Goal: Information Seeking & Learning: Learn about a topic

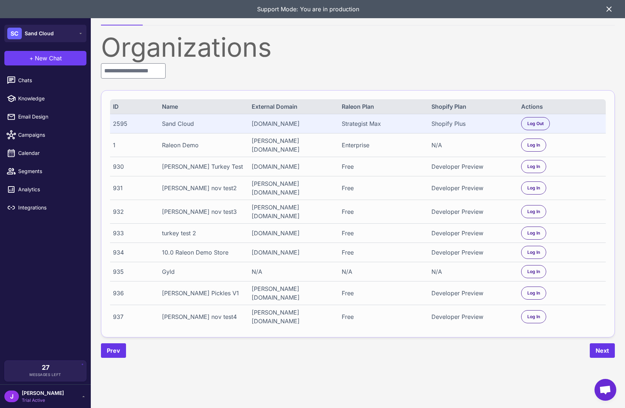
click at [610, 8] on icon at bounding box center [609, 9] width 9 height 9
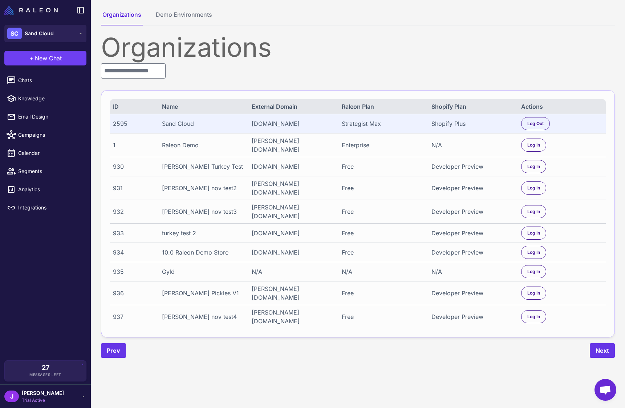
drag, startPoint x: 246, startPoint y: 65, endPoint x: 249, endPoint y: 73, distance: 8.0
click at [245, 66] on div "Organizations ID Name External Domain Raleon Plan Shopify Plan Actions 2595 San…" at bounding box center [358, 195] width 514 height 323
click at [116, 77] on input "text" at bounding box center [133, 70] width 65 height 15
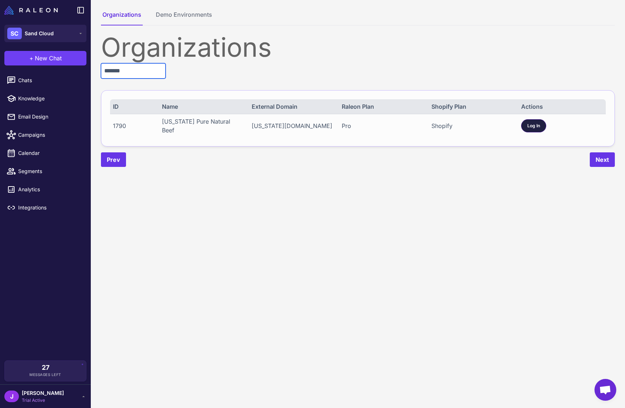
type input "*******"
click at [526, 126] on div "Log In" at bounding box center [533, 125] width 25 height 13
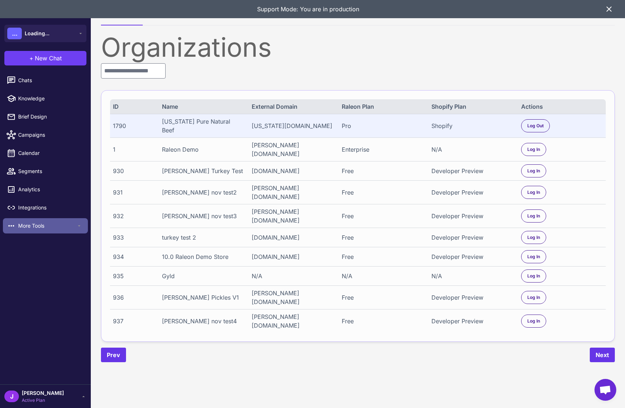
click at [26, 223] on span "More Tools" at bounding box center [47, 226] width 58 height 8
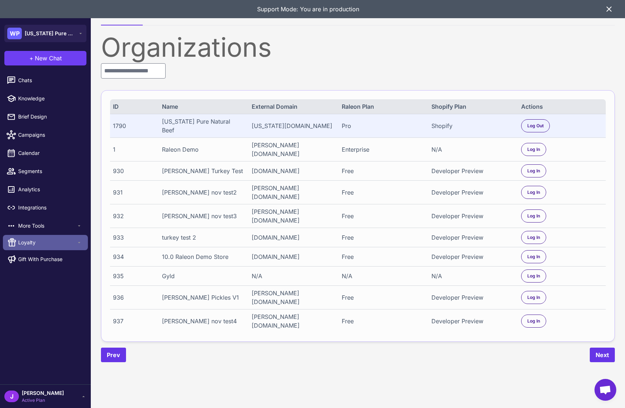
click at [25, 244] on span "Loyalty" at bounding box center [47, 242] width 58 height 8
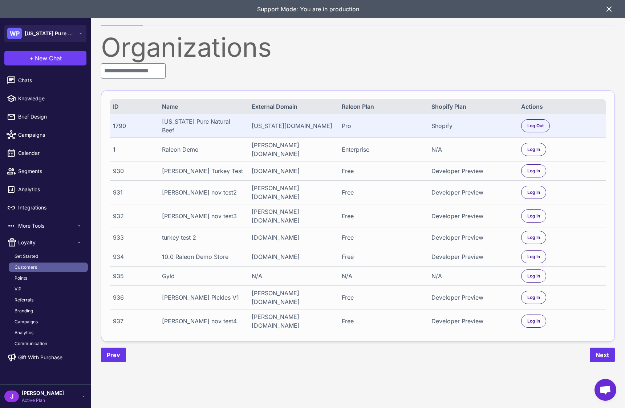
click at [27, 266] on span "Customers" at bounding box center [26, 267] width 23 height 7
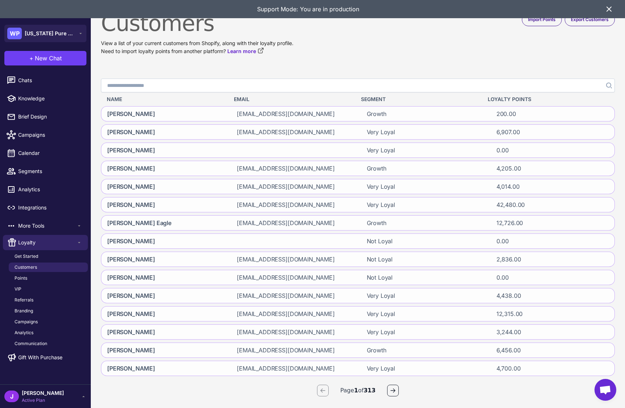
click at [136, 90] on input "Search" at bounding box center [358, 85] width 514 height 14
type input "*****"
click button "Search" at bounding box center [608, 85] width 13 height 14
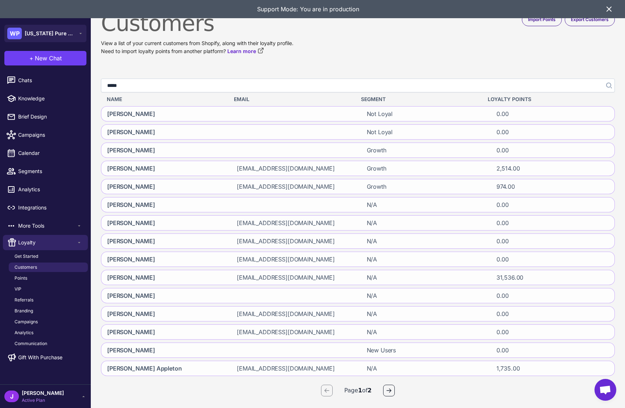
click at [134, 85] on input "*****" at bounding box center [358, 85] width 514 height 14
type input "********"
click button "Search" at bounding box center [608, 85] width 13 height 14
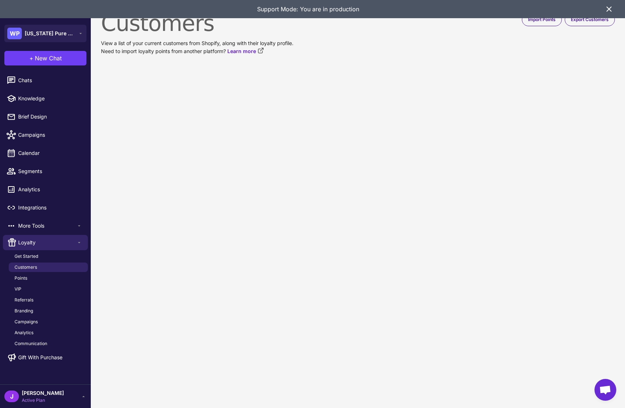
click at [161, 96] on content "Customers View a list of your current customers from Shopify, along with their …" at bounding box center [358, 204] width 534 height 408
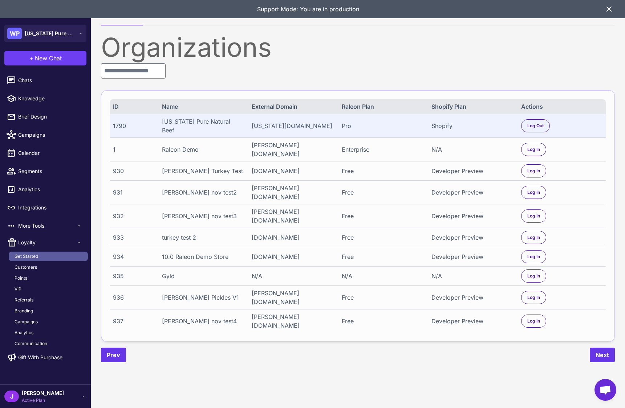
click at [28, 254] on span "Get Started" at bounding box center [27, 256] width 24 height 7
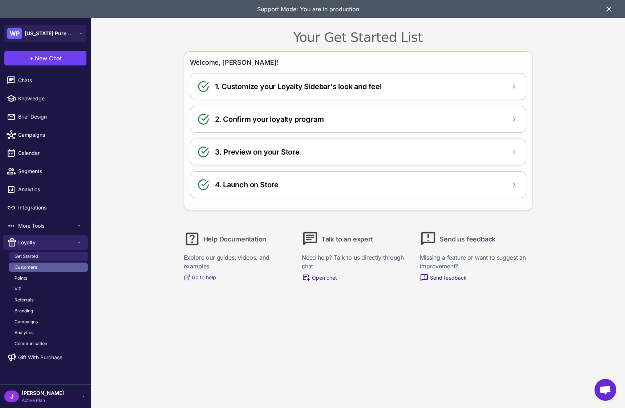
click at [31, 264] on span "Customers" at bounding box center [26, 267] width 23 height 7
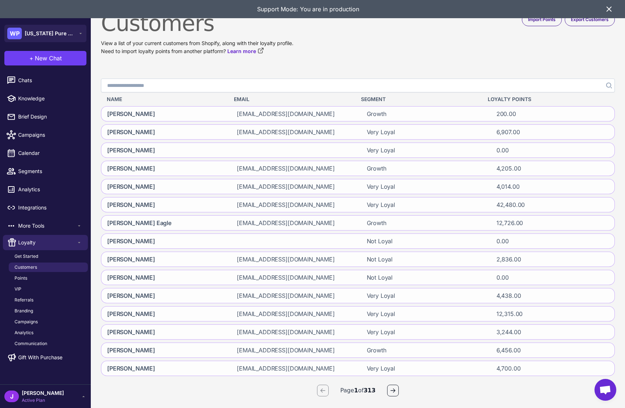
click at [146, 90] on input "Search" at bounding box center [358, 85] width 514 height 14
type input "**********"
click button "Search" at bounding box center [608, 85] width 13 height 14
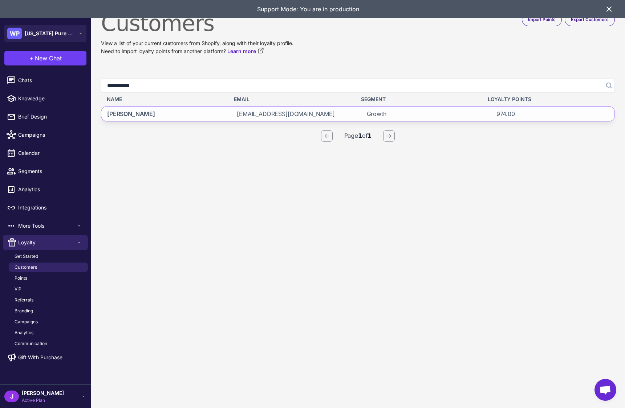
click at [149, 112] on span "Nancy Harold Harold" at bounding box center [131, 113] width 48 height 9
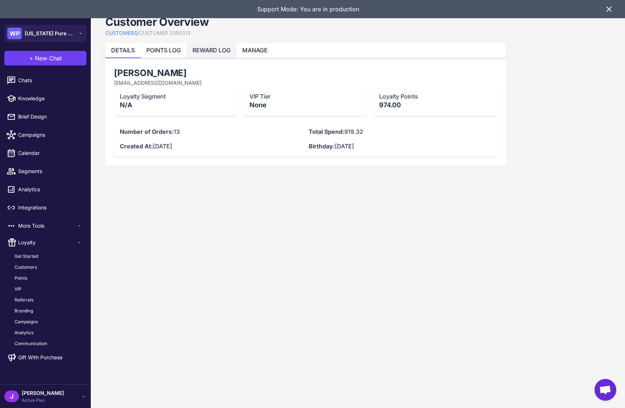
click at [207, 48] on link "REWARD LOG" at bounding box center [212, 50] width 38 height 7
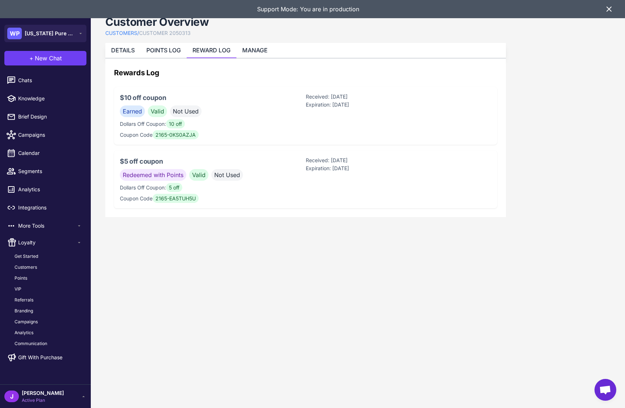
click at [134, 113] on span "Earned" at bounding box center [132, 111] width 25 height 12
click at [182, 110] on span "Not Used" at bounding box center [186, 111] width 32 height 12
click at [231, 174] on span "Not Used" at bounding box center [227, 175] width 32 height 12
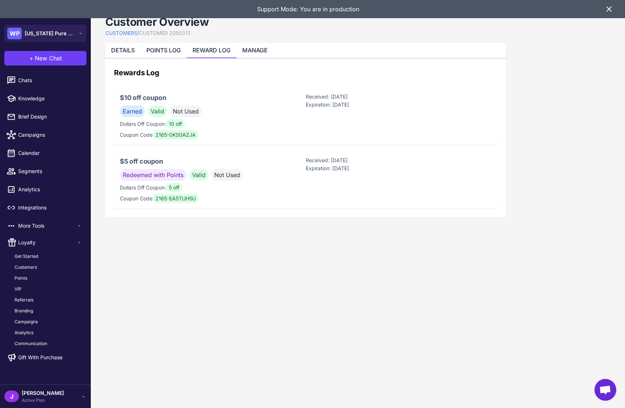
click at [231, 174] on span "Not Used" at bounding box center [227, 175] width 32 height 12
click at [156, 174] on span "Redeemed with Points" at bounding box center [153, 175] width 66 height 12
drag, startPoint x: 341, startPoint y: 173, endPoint x: 330, endPoint y: 169, distance: 12.1
click at [340, 173] on div "Received: 8/30/2025 Expiration: 2/26/2026" at bounding box center [399, 179] width 186 height 46
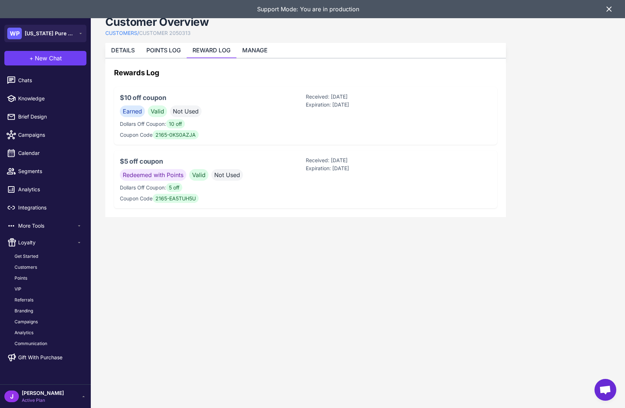
drag, startPoint x: 326, startPoint y: 97, endPoint x: 359, endPoint y: 104, distance: 33.3
click at [359, 104] on div "Received: 8/31/2025 Expiration: 10/30/2025" at bounding box center [399, 116] width 186 height 46
click at [607, 11] on icon at bounding box center [609, 9] width 4 height 4
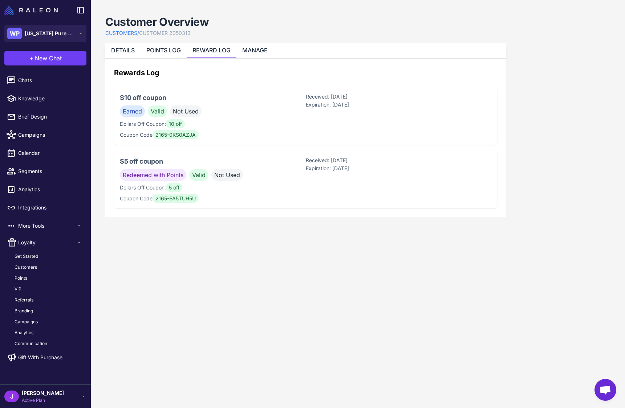
click at [320, 37] on div "Customer Overview CUSTOMERS / CUSTOMER 2050313" at bounding box center [305, 26] width 401 height 23
click at [211, 298] on content "Customer Overview CUSTOMERS / CUSTOMER 2050313 DETAILS POINTS LOG REWARD LOG MA…" at bounding box center [358, 204] width 534 height 408
click at [205, 237] on content "Customer Overview CUSTOMERS / CUSTOMER 2050313 DETAILS POINTS LOG REWARD LOG MA…" at bounding box center [358, 204] width 534 height 408
click at [143, 258] on content "Customer Overview CUSTOMERS / CUSTOMER 2050313 DETAILS POINTS LOG REWARD LOG MA…" at bounding box center [358, 204] width 534 height 408
